Goal: Task Accomplishment & Management: Manage account settings

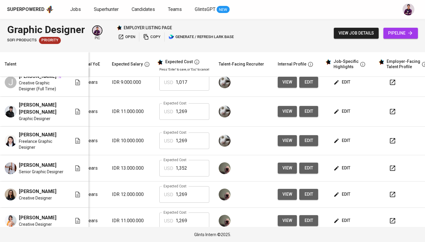
scroll to position [10, 76]
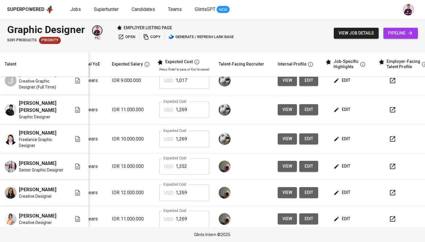
click at [344, 137] on span "edit" at bounding box center [343, 138] width 16 height 7
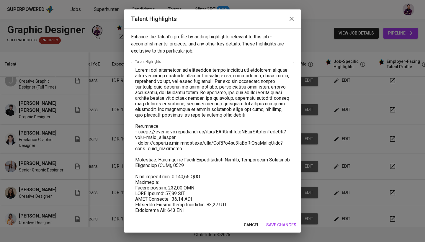
scroll to position [0, 0]
click at [291, 14] on button "button" at bounding box center [292, 19] width 14 height 14
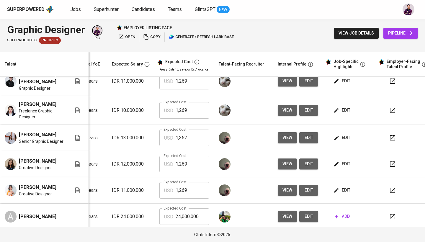
scroll to position [38, 76]
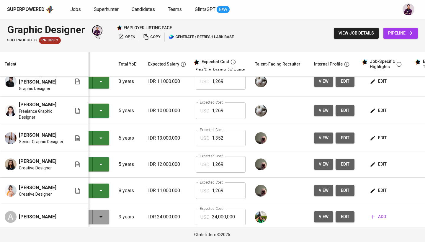
scroll to position [65, 40]
click at [377, 138] on button "edit" at bounding box center [379, 138] width 20 height 11
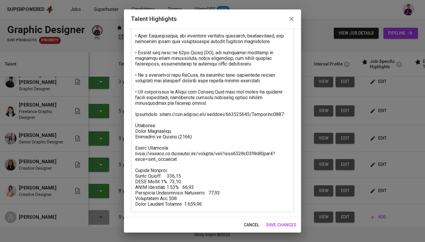
scroll to position [90, 0]
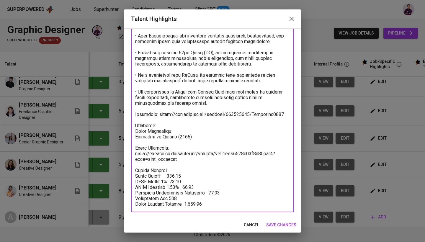
drag, startPoint x: 177, startPoint y: 159, endPoint x: 136, endPoint y: 154, distance: 42.0
click at [136, 154] on textarea at bounding box center [212, 92] width 155 height 230
click at [165, 169] on textarea at bounding box center [212, 92] width 155 height 230
click at [136, 171] on textarea at bounding box center [212, 92] width 155 height 230
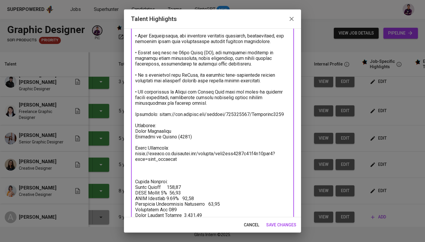
click at [140, 173] on textarea at bounding box center [212, 97] width 155 height 241
click at [148, 171] on textarea at bounding box center [212, 97] width 155 height 241
click at [148, 172] on textarea at bounding box center [212, 97] width 155 height 241
click at [152, 176] on textarea at bounding box center [212, 97] width 155 height 241
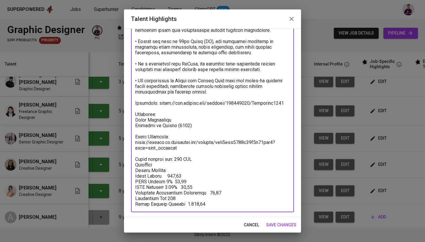
scroll to position [102, 0]
drag, startPoint x: 170, startPoint y: 171, endPoint x: 132, endPoint y: 172, distance: 38.4
click at [132, 172] on div "x Talent Highlights" at bounding box center [212, 86] width 163 height 252
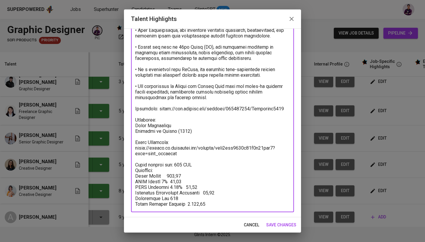
drag, startPoint x: 159, startPoint y: 176, endPoint x: 132, endPoint y: 177, distance: 27.2
click at [131, 177] on div "x Talent Highlights" at bounding box center [212, 89] width 163 height 247
click at [160, 177] on textarea at bounding box center [212, 89] width 155 height 236
drag, startPoint x: 162, startPoint y: 177, endPoint x: 134, endPoint y: 178, distance: 27.8
click at [134, 178] on div "x Talent Highlights" at bounding box center [212, 89] width 163 height 247
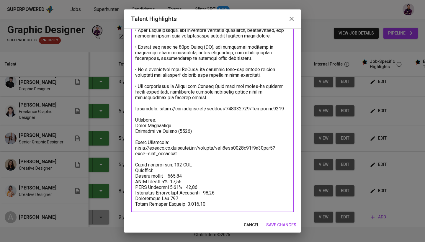
click at [182, 180] on textarea at bounding box center [212, 89] width 155 height 236
click at [184, 177] on textarea at bounding box center [212, 89] width 155 height 236
drag, startPoint x: 170, startPoint y: 181, endPoint x: 161, endPoint y: 182, distance: 9.5
click at [161, 182] on textarea at bounding box center [212, 89] width 155 height 236
click at [162, 176] on textarea at bounding box center [212, 89] width 155 height 236
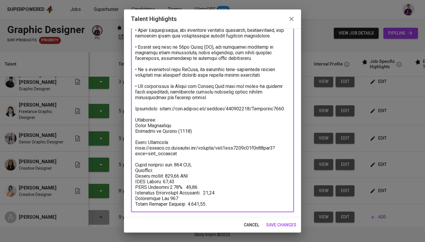
click at [183, 178] on textarea at bounding box center [212, 89] width 155 height 236
click at [185, 181] on textarea at bounding box center [212, 89] width 155 height 236
click at [187, 186] on textarea at bounding box center [212, 89] width 155 height 236
click at [187, 190] on textarea at bounding box center [212, 89] width 155 height 236
click at [188, 187] on textarea at bounding box center [212, 89] width 155 height 236
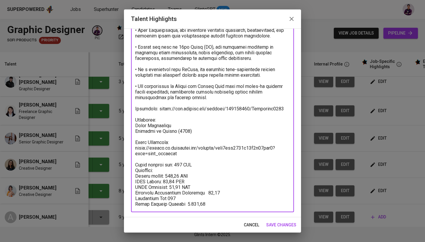
click at [204, 195] on textarea at bounding box center [212, 89] width 155 height 236
click at [229, 193] on textarea at bounding box center [212, 89] width 155 height 236
click at [190, 198] on textarea at bounding box center [212, 89] width 155 height 236
drag, startPoint x: 181, startPoint y: 165, endPoint x: 174, endPoint y: 165, distance: 6.8
click at [174, 165] on textarea at bounding box center [212, 89] width 155 height 236
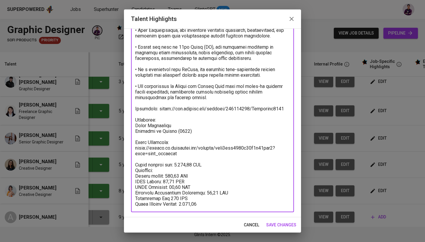
click at [190, 204] on textarea at bounding box center [212, 89] width 155 height 236
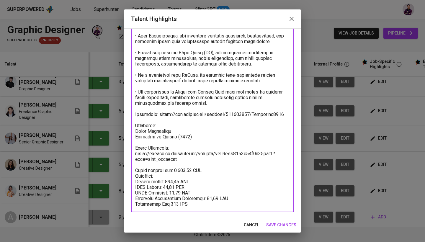
scroll to position [90, 0]
drag, startPoint x: 195, startPoint y: 204, endPoint x: 134, endPoint y: 169, distance: 70.3
click at [134, 169] on div "x Talent Highlights" at bounding box center [212, 91] width 163 height 241
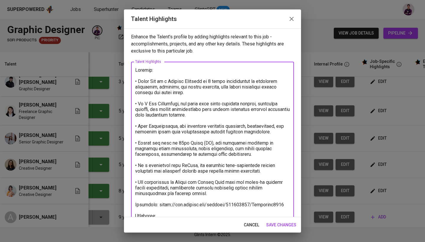
scroll to position [28, 0]
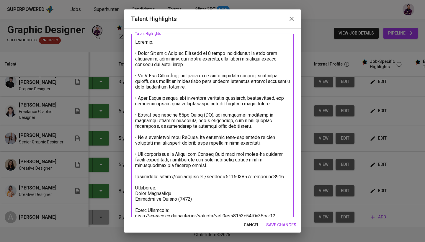
type textarea "Summary: • Nadia Lim is a Graphic Designer of 5 years specializing in editorial…"
click at [288, 227] on span "save changes" at bounding box center [281, 224] width 30 height 7
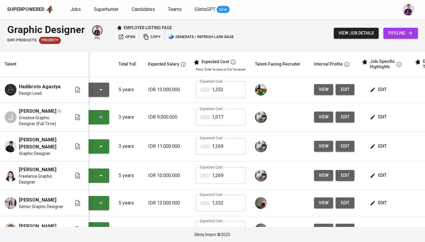
scroll to position [0, 40]
click at [379, 89] on span "edit" at bounding box center [379, 89] width 16 height 7
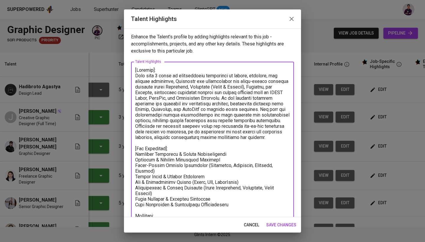
drag, startPoint x: 160, startPoint y: 69, endPoint x: 132, endPoint y: 71, distance: 28.8
click at [132, 71] on div "x Talent Highlights" at bounding box center [212, 171] width 163 height 218
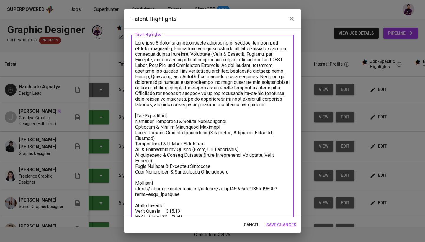
scroll to position [28, 0]
drag, startPoint x: 241, startPoint y: 177, endPoint x: 133, endPoint y: 117, distance: 123.5
click at [133, 117] on div "x Talent Highlights" at bounding box center [212, 140] width 163 height 213
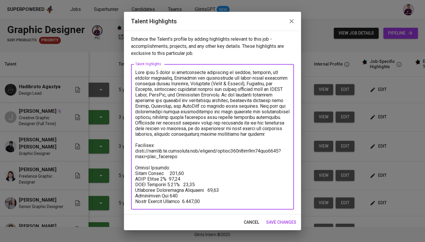
scroll to position [0, 0]
click at [180, 163] on textarea at bounding box center [212, 137] width 155 height 135
drag, startPoint x: 201, startPoint y: 203, endPoint x: 135, endPoint y: 169, distance: 73.4
click at [135, 169] on textarea at bounding box center [212, 137] width 155 height 135
paste textarea "Total monthly fee: 1.332,56 USD Breakdown: Talent salary: 891,00 USD BPJS Healt…"
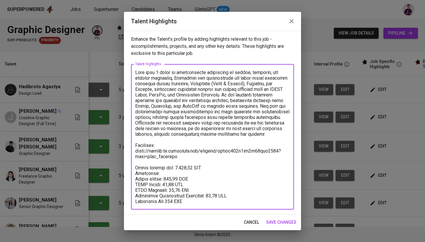
click at [189, 159] on textarea at bounding box center [212, 137] width 155 height 135
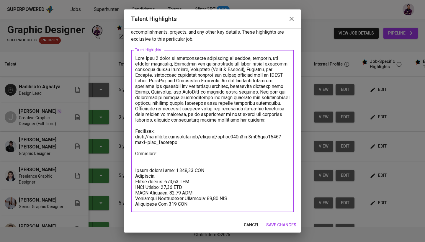
scroll to position [12, 0]
drag, startPoint x: 180, startPoint y: 138, endPoint x: 150, endPoint y: 132, distance: 31.4
click at [150, 132] on textarea at bounding box center [212, 131] width 155 height 151
click at [172, 141] on textarea at bounding box center [212, 131] width 155 height 151
drag, startPoint x: 180, startPoint y: 142, endPoint x: 133, endPoint y: 131, distance: 48.8
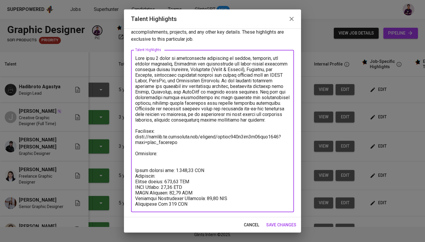
click at [133, 131] on div "x Talent Highlights" at bounding box center [212, 131] width 163 height 162
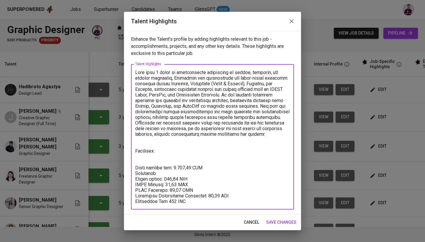
scroll to position [0, 0]
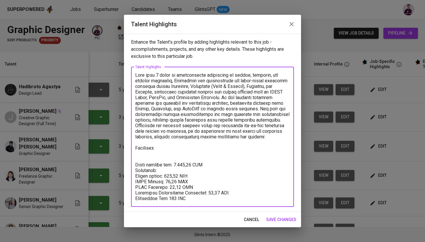
click at [200, 160] on textarea at bounding box center [212, 136] width 155 height 129
click at [144, 157] on textarea at bounding box center [212, 136] width 155 height 129
click at [140, 151] on textarea at bounding box center [212, 136] width 155 height 129
type textarea "With over 5 years of professional experience in design, branding, and digital m…"
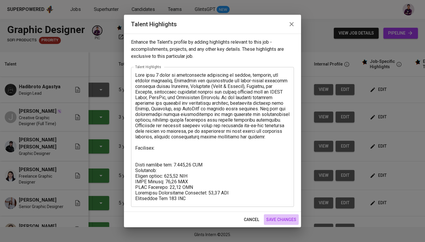
click at [291, 220] on span "save changes" at bounding box center [281, 219] width 30 height 7
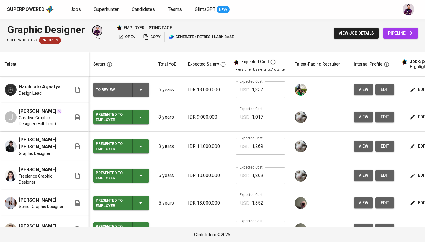
click at [143, 88] on icon "button" at bounding box center [140, 89] width 7 height 7
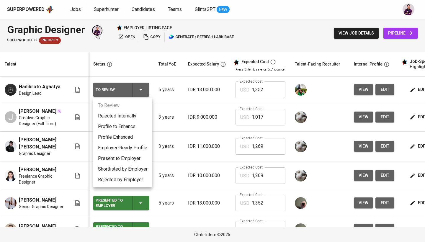
click at [133, 159] on li "Present to Employer" at bounding box center [122, 158] width 59 height 11
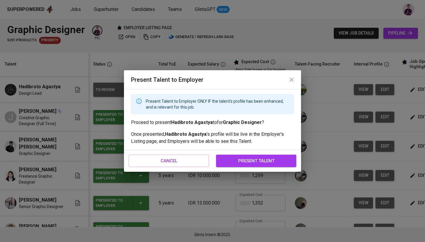
click at [248, 163] on span "present talent" at bounding box center [256, 161] width 67 height 8
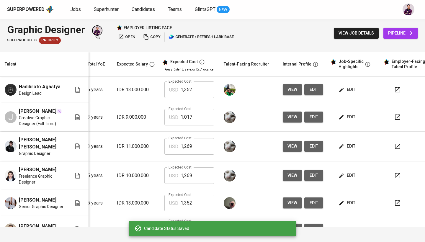
scroll to position [0, 71]
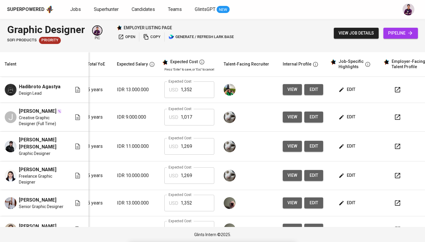
click at [396, 94] on button "button" at bounding box center [398, 90] width 14 height 14
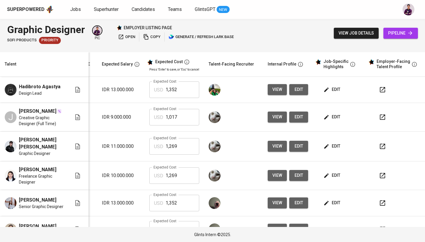
scroll to position [0, 89]
click at [124, 39] on span "open" at bounding box center [126, 37] width 17 height 7
click at [73, 12] on link "Jobs" at bounding box center [76, 9] width 12 height 7
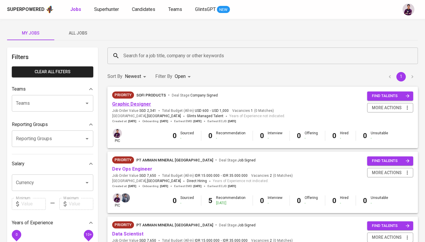
click at [137, 105] on link "Graphic Designer" at bounding box center [131, 104] width 39 height 6
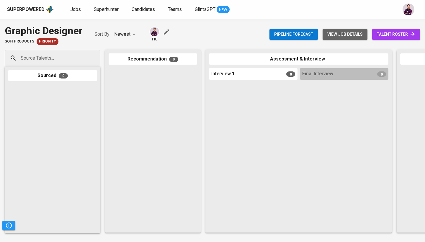
click at [331, 35] on span "view job details" at bounding box center [344, 34] width 35 height 7
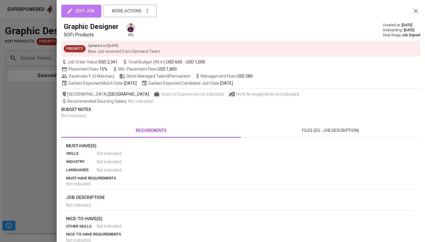
click at [84, 9] on span "edit job" at bounding box center [81, 11] width 27 height 8
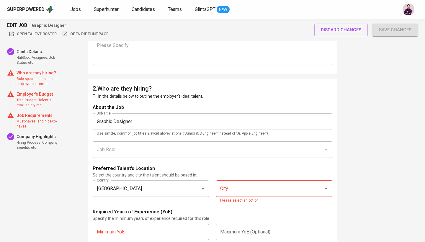
scroll to position [239, 0]
click at [252, 195] on div "City" at bounding box center [274, 188] width 116 height 17
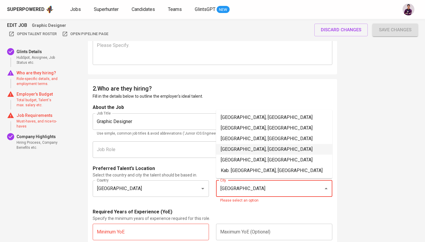
click at [261, 151] on li "Jakarta Pusat, DKI Jakarta" at bounding box center [274, 149] width 116 height 11
type input "Jakarta Pusat, DKI Jakarta"
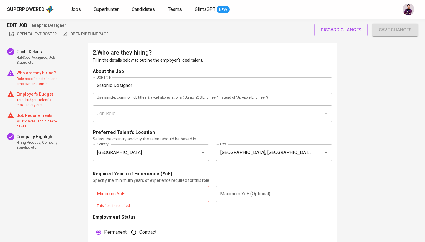
scroll to position [278, 0]
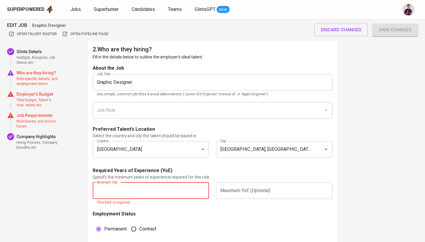
click at [154, 195] on input "text" at bounding box center [151, 190] width 116 height 17
type input "3"
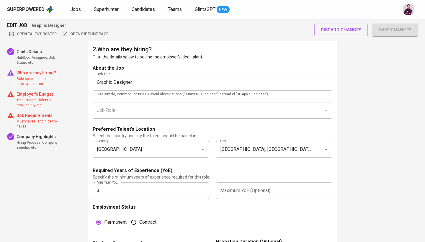
click at [169, 210] on div "Employment Status" at bounding box center [153, 207] width 120 height 7
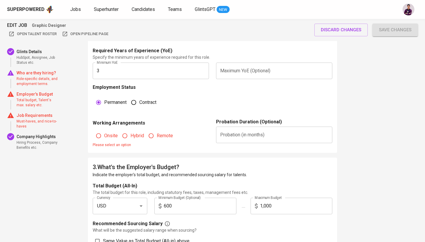
click at [223, 141] on input "text" at bounding box center [274, 135] width 116 height 17
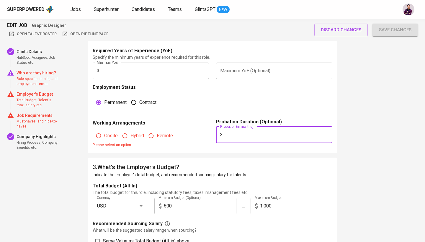
type input "3"
click at [146, 142] on p "Please select an option" at bounding box center [151, 145] width 116 height 6
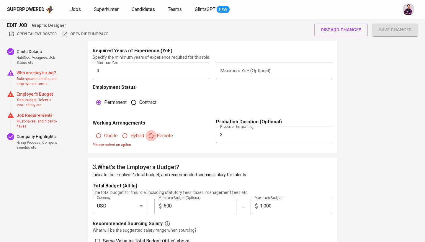
click at [154, 136] on input "Remote" at bounding box center [151, 135] width 11 height 11
radio input "true"
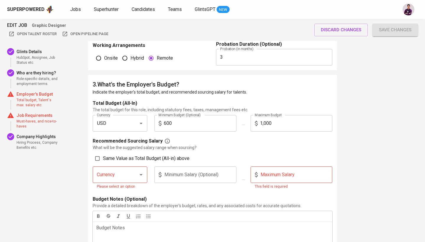
click at [198, 150] on div "Recommended Sourcing Salary What will be the suggested salary range when sourci…" at bounding box center [213, 166] width 240 height 57
click at [132, 169] on div "Currency" at bounding box center [120, 175] width 55 height 17
click at [142, 172] on icon "Open" at bounding box center [141, 174] width 7 height 7
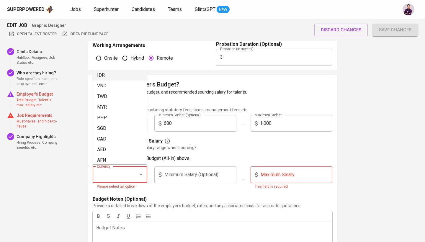
scroll to position [0, 0]
click at [123, 76] on li "IDR" at bounding box center [119, 75] width 55 height 11
type input "IDR"
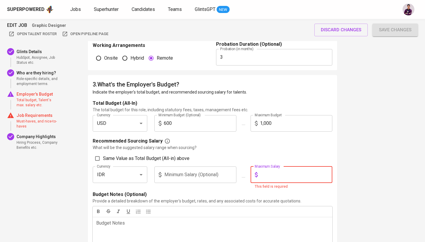
click at [281, 181] on input "text" at bounding box center [296, 175] width 73 height 17
type input "13,000,000"
click at [320, 193] on p "Budget Notes (Optional)" at bounding box center [213, 194] width 240 height 7
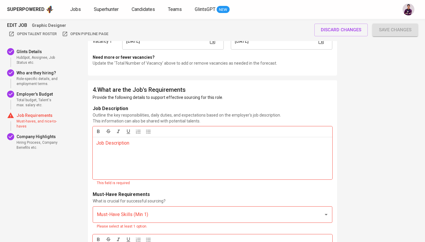
scroll to position [771, 0]
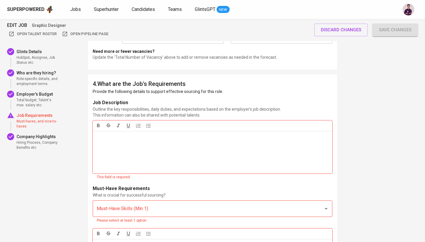
click at [253, 140] on p "Job Description ﻿" at bounding box center [212, 137] width 233 height 7
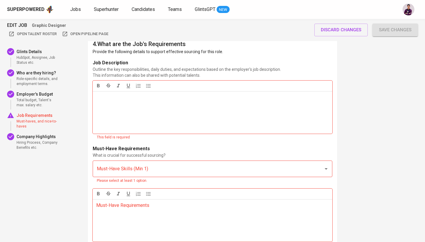
scroll to position [818, 0]
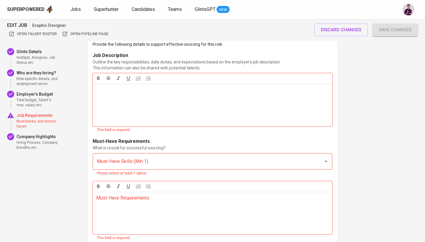
click at [258, 158] on input "Must-Have Skills (Min 1)" at bounding box center [204, 161] width 218 height 11
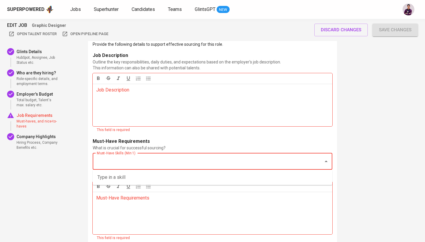
type input "a"
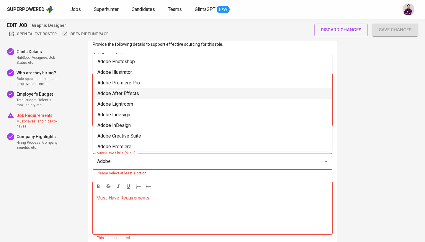
scroll to position [0, 0]
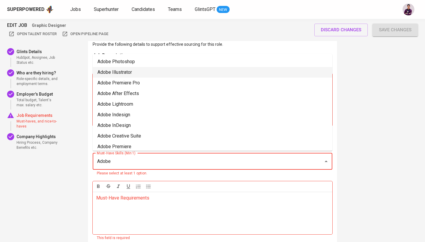
click at [177, 75] on li "Adobe Illustrator" at bounding box center [213, 72] width 240 height 11
type input "Adobe"
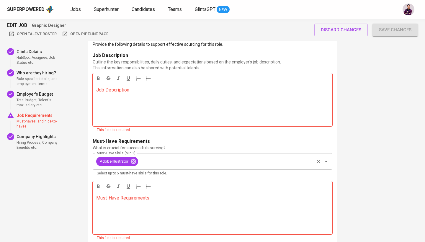
click at [170, 162] on input "Must-Have Skills (Min 1)" at bounding box center [226, 161] width 174 height 11
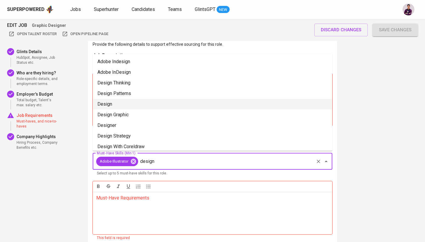
click at [151, 107] on li "Design" at bounding box center [213, 104] width 240 height 11
type input "design"
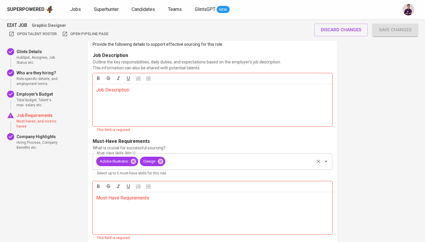
click at [181, 164] on input "Must-Have Skills (Min 1)" at bounding box center [239, 161] width 147 height 11
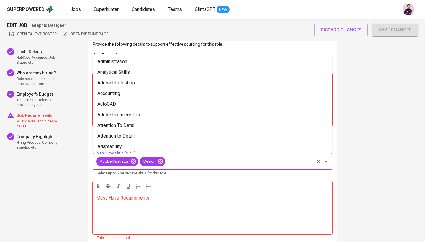
click at [177, 214] on div "Must-Have Requirements ﻿" at bounding box center [213, 213] width 240 height 43
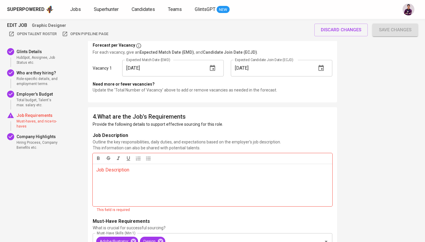
scroll to position [738, 0]
click at [151, 173] on p "Job Description ﻿" at bounding box center [212, 170] width 233 height 7
click at [151, 146] on p "Outline the key responsibilities, daily duties, and expectations based on the e…" at bounding box center [213, 146] width 240 height 12
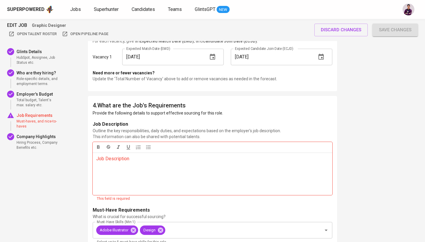
scroll to position [749, 0]
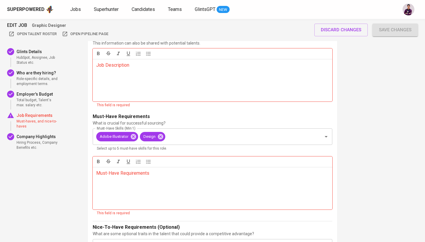
scroll to position [845, 0]
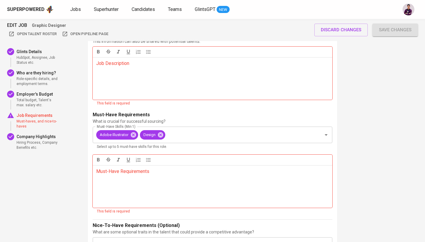
click at [164, 63] on p "Job Description ﻿" at bounding box center [212, 63] width 233 height 7
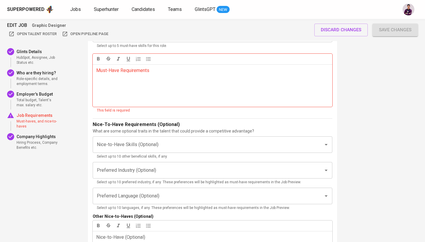
scroll to position [957, 0]
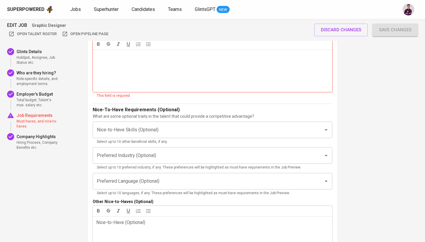
click at [160, 83] on div "Must-Have Requirements ﻿" at bounding box center [213, 71] width 240 height 43
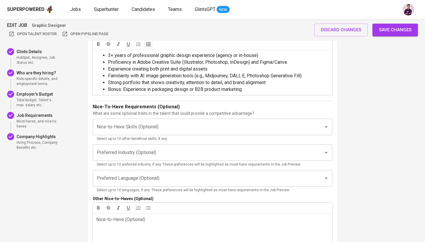
click at [221, 102] on form "Job Description Outline the key responsibilities, daily duties, and expectation…" at bounding box center [213, 85] width 240 height 344
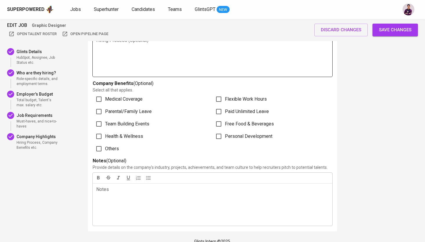
scroll to position [1272, 0]
click at [383, 30] on span "Save changes" at bounding box center [395, 30] width 32 height 8
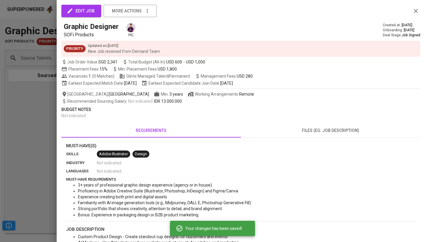
click at [414, 10] on icon "button" at bounding box center [415, 10] width 7 height 7
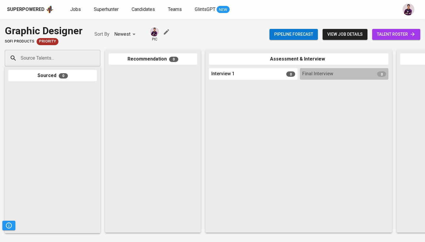
click at [379, 38] on link "talent roster" at bounding box center [396, 34] width 48 height 11
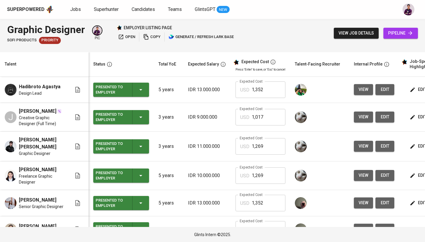
click at [121, 37] on icon "button" at bounding box center [121, 37] width 6 height 6
click at [132, 38] on span "open" at bounding box center [126, 37] width 17 height 7
click at [415, 90] on span "edit" at bounding box center [419, 89] width 16 height 7
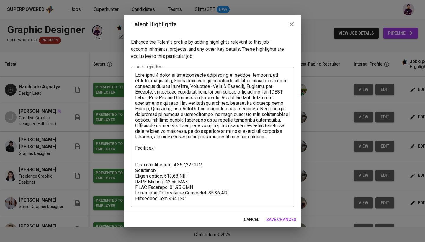
click at [208, 149] on textarea at bounding box center [212, 136] width 155 height 129
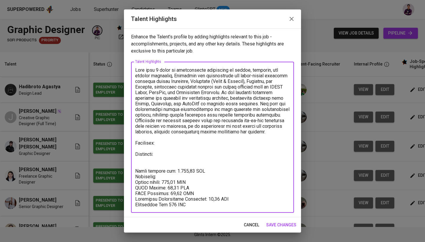
paste textarea "https://glints.sg.larksuite.com/wiki/LjQewI7FRi0uKYkw2sOlnZY4gRd"
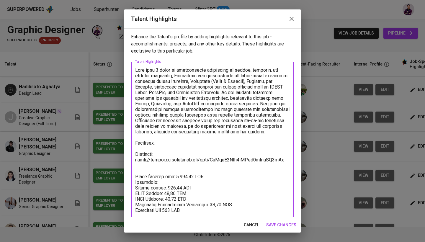
click at [171, 171] on textarea at bounding box center [212, 140] width 155 height 146
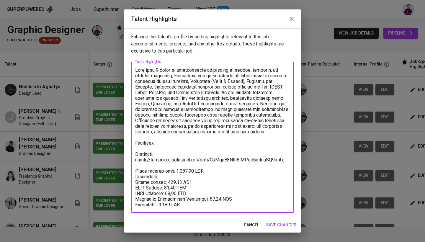
type textarea "With over 5 years of professional experience in design, branding, and digital m…"
click at [287, 227] on span "save changes" at bounding box center [281, 224] width 30 height 7
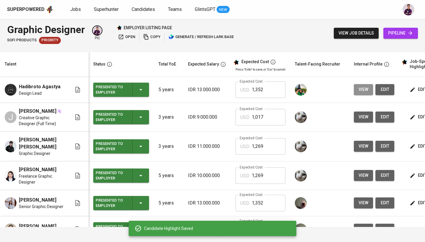
click at [365, 89] on span "view" at bounding box center [364, 89] width 10 height 7
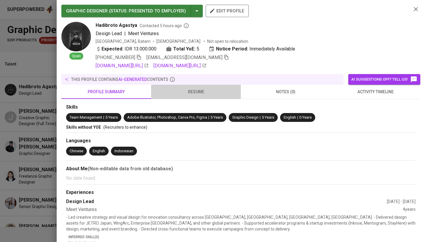
click at [190, 90] on span "resume" at bounding box center [196, 91] width 83 height 7
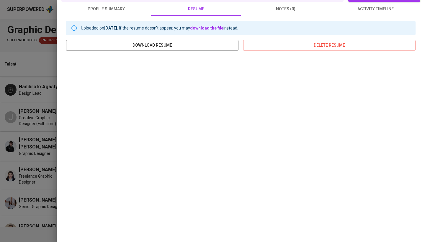
scroll to position [83, 0]
click at [31, 70] on div at bounding box center [212, 121] width 425 height 242
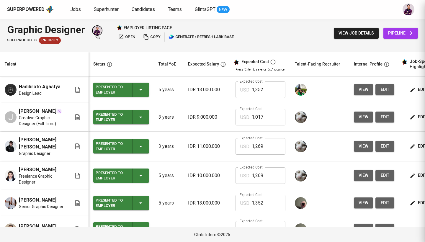
scroll to position [0, 0]
click at [416, 86] on span "edit" at bounding box center [419, 89] width 16 height 7
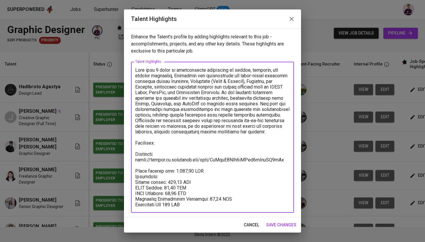
click at [181, 139] on textarea at bounding box center [212, 137] width 155 height 140
click at [181, 141] on textarea at bounding box center [212, 137] width 155 height 140
paste textarea "Tarumanagara University Bachelor of Arts (BA), Advertising"
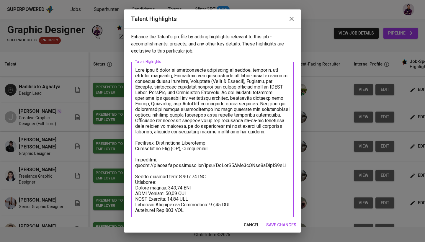
click at [136, 148] on textarea at bounding box center [212, 140] width 155 height 146
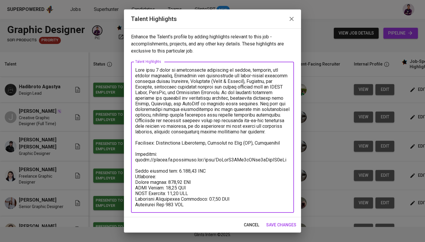
type textarea "With over 5 years of professional experience in design, branding, and digital m…"
click at [270, 225] on span "save changes" at bounding box center [281, 224] width 30 height 7
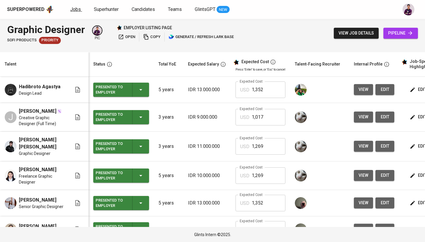
click at [78, 10] on span "Jobs" at bounding box center [75, 9] width 11 height 6
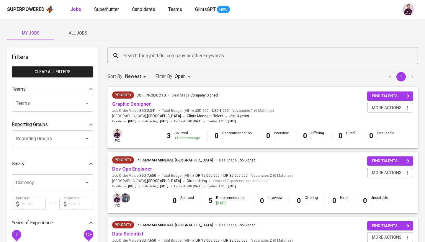
click at [126, 104] on link "Graphic Designer" at bounding box center [131, 104] width 39 height 6
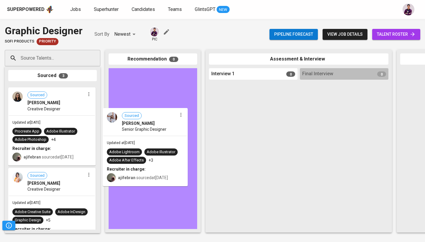
drag, startPoint x: 59, startPoint y: 99, endPoint x: 159, endPoint y: 123, distance: 103.0
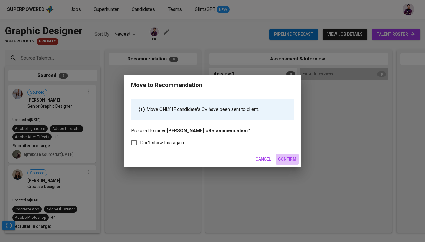
click at [287, 154] on button "Confirm" at bounding box center [287, 159] width 23 height 11
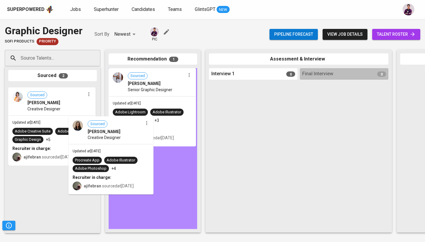
drag, startPoint x: 46, startPoint y: 126, endPoint x: 132, endPoint y: 170, distance: 96.3
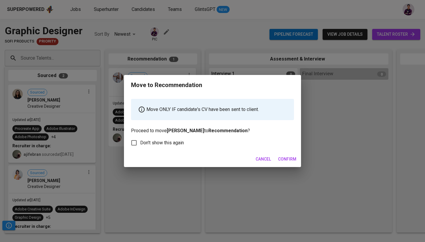
click at [37, 123] on div "Move to Recommendation Move ONLY IF candidate's CV have been sent to client. Pr…" at bounding box center [212, 121] width 425 height 242
click at [295, 160] on span "Confirm" at bounding box center [287, 159] width 18 height 7
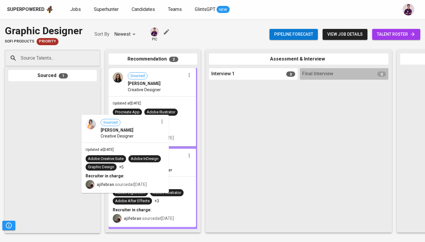
drag, startPoint x: 70, startPoint y: 129, endPoint x: 153, endPoint y: 164, distance: 89.8
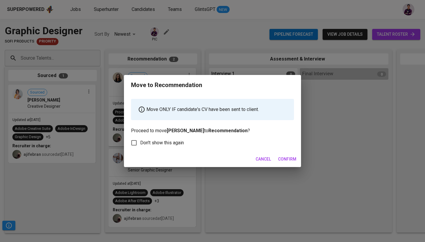
click at [286, 159] on span "Confirm" at bounding box center [287, 159] width 18 height 7
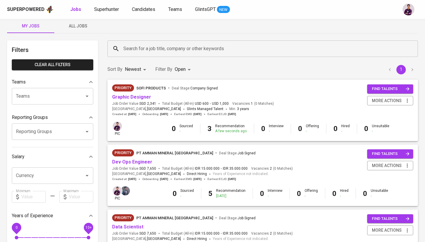
scroll to position [9, 0]
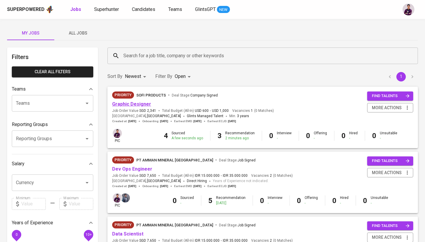
click at [139, 102] on link "Graphic Designer" at bounding box center [131, 104] width 39 height 6
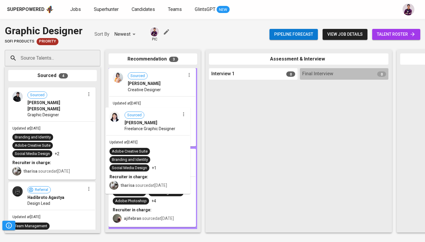
drag, startPoint x: 43, startPoint y: 107, endPoint x: 145, endPoint y: 130, distance: 104.8
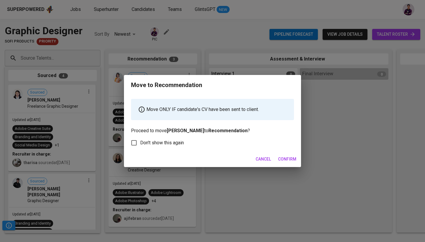
click at [289, 156] on span "Confirm" at bounding box center [287, 159] width 18 height 7
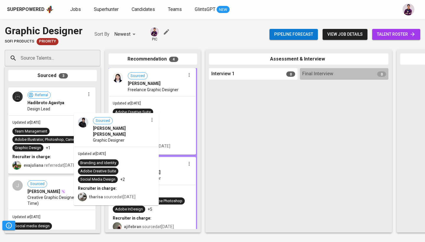
drag, startPoint x: 26, startPoint y: 100, endPoint x: 97, endPoint y: 130, distance: 76.6
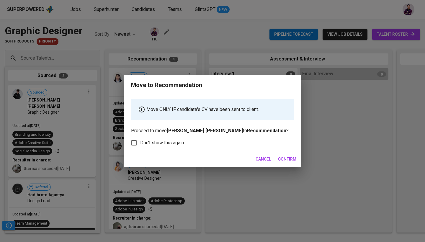
click at [287, 161] on span "Confirm" at bounding box center [287, 159] width 18 height 7
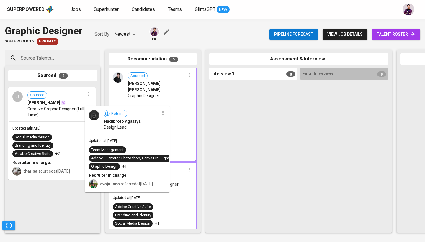
drag, startPoint x: 31, startPoint y: 101, endPoint x: 126, endPoint y: 130, distance: 99.9
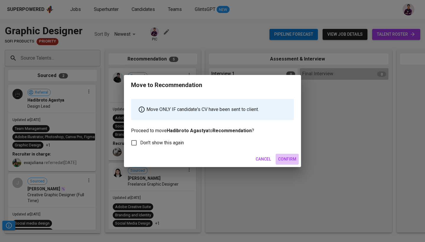
click at [288, 154] on button "Confirm" at bounding box center [287, 159] width 23 height 11
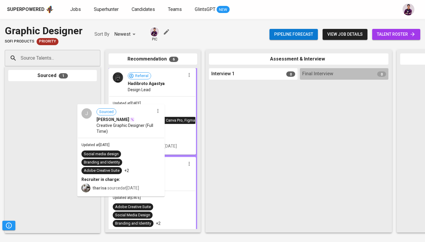
drag, startPoint x: 56, startPoint y: 100, endPoint x: 146, endPoint y: 127, distance: 94.5
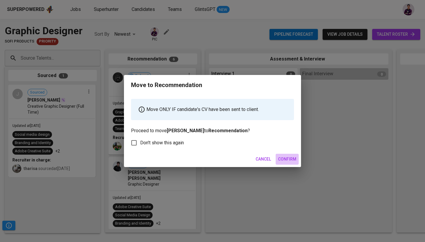
click at [288, 158] on span "Confirm" at bounding box center [287, 159] width 18 height 7
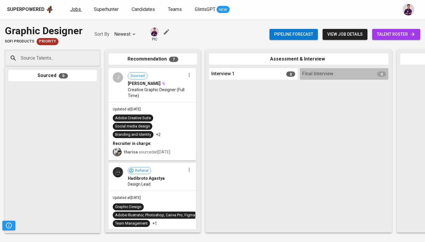
click at [79, 9] on span "Jobs" at bounding box center [75, 9] width 11 height 6
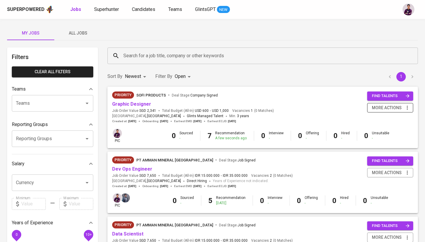
click at [377, 108] on span "more actions" at bounding box center [387, 107] width 30 height 7
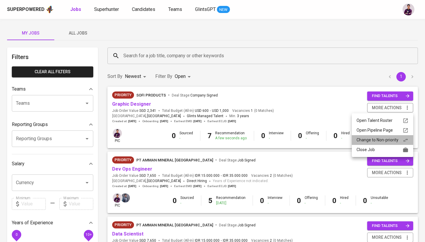
click at [380, 143] on li "Change to Non-priority" at bounding box center [382, 140] width 61 height 10
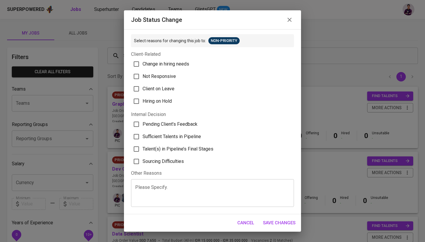
click at [187, 137] on span "Sufficient Talents in Pipeline" at bounding box center [172, 136] width 58 height 7
click at [143, 137] on input "Sufficient Talents in Pipeline" at bounding box center [136, 136] width 12 height 12
checkbox input "true"
click at [288, 227] on button "Save Changes" at bounding box center [279, 223] width 39 height 12
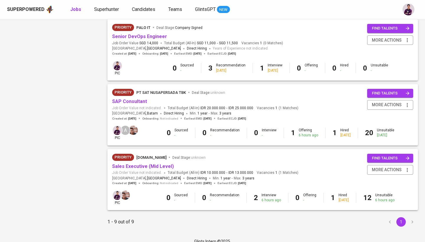
scroll to position [457, 0]
